Goal: Navigation & Orientation: Understand site structure

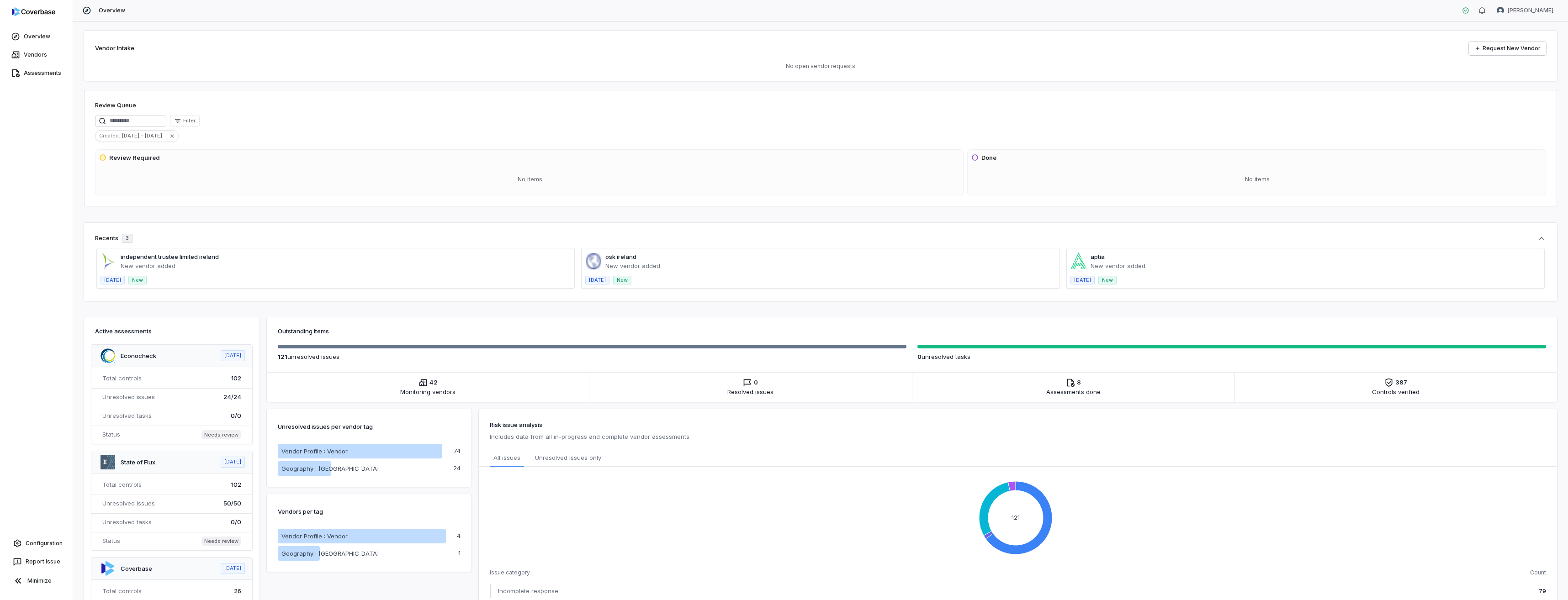
click at [13, 314] on div "Overview Vendors Assessments Configuration Report Issue Minimize" at bounding box center [36, 300] width 73 height 600
click at [40, 37] on link "Overview" at bounding box center [36, 36] width 69 height 17
click at [33, 53] on link "Vendors" at bounding box center [36, 55] width 69 height 17
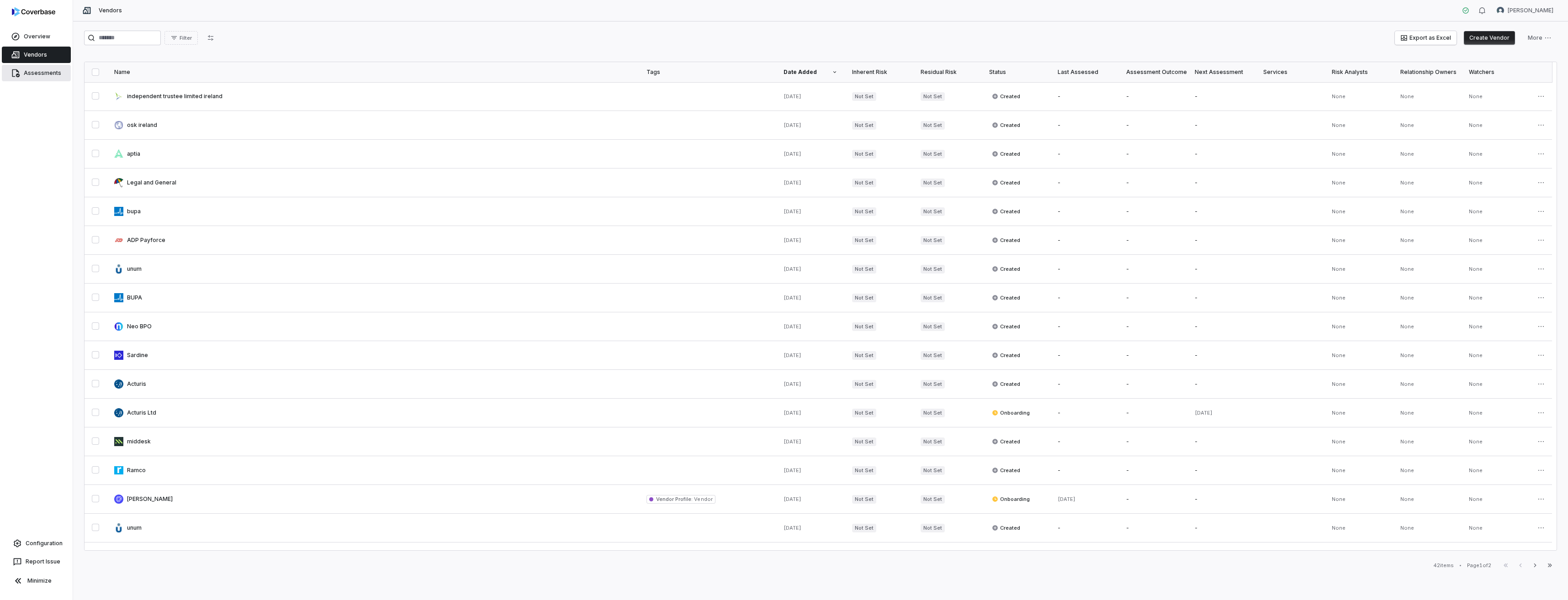
click at [36, 75] on link "Assessments" at bounding box center [36, 73] width 69 height 17
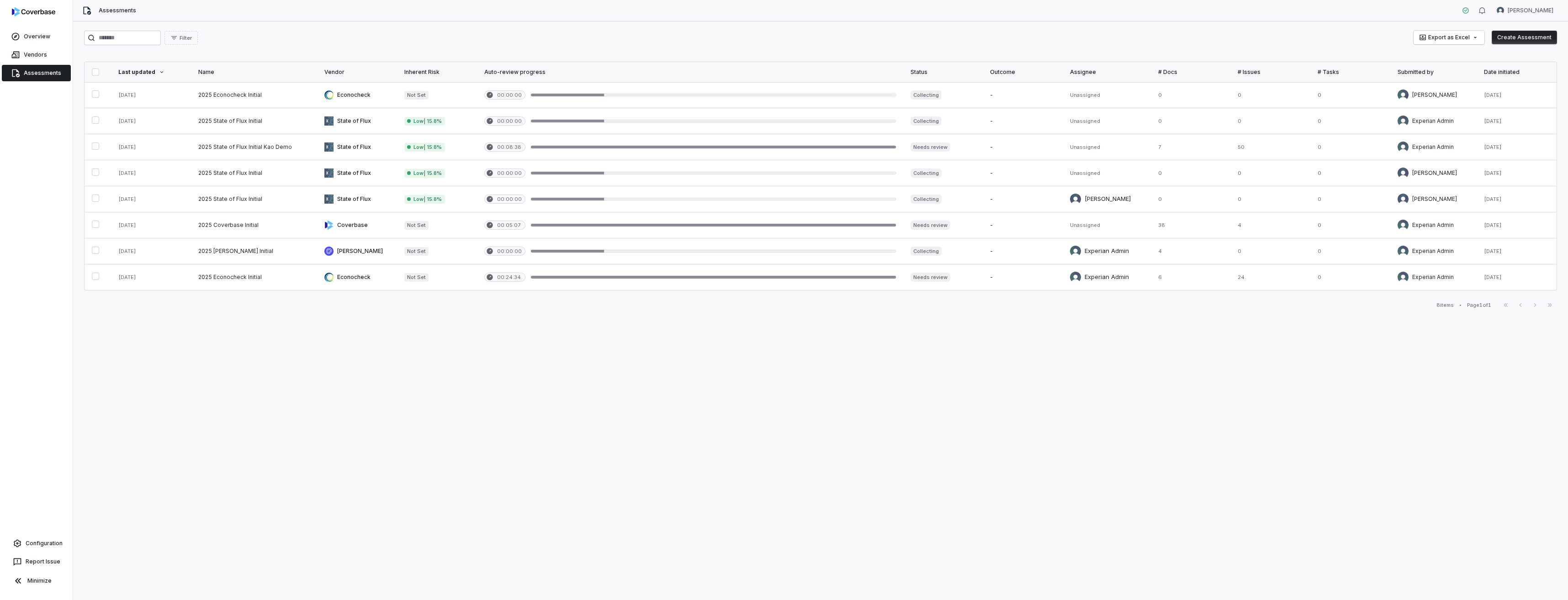
click at [23, 9] on img at bounding box center [34, 12] width 44 height 9
